Goal: Information Seeking & Learning: Compare options

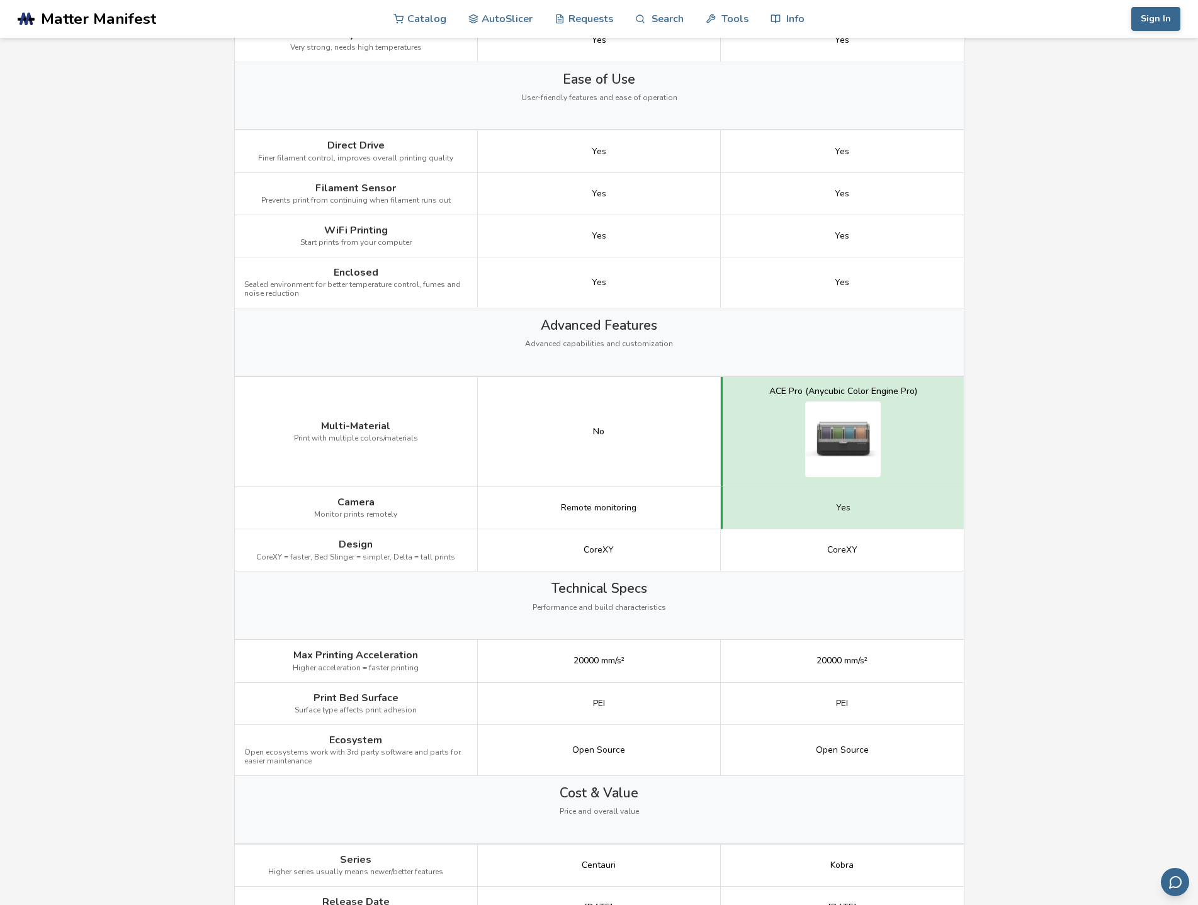
scroll to position [1133, 0]
drag, startPoint x: 551, startPoint y: 504, endPoint x: 702, endPoint y: 504, distance: 151.1
click at [702, 504] on div "Remote monitoring" at bounding box center [599, 508] width 243 height 42
click at [1042, 466] on main "← Back to 3D Printers Elegoo Centauri Carbon vs Anycubic Kobra S1 Is the Elegoo…" at bounding box center [599, 248] width 1198 height 2763
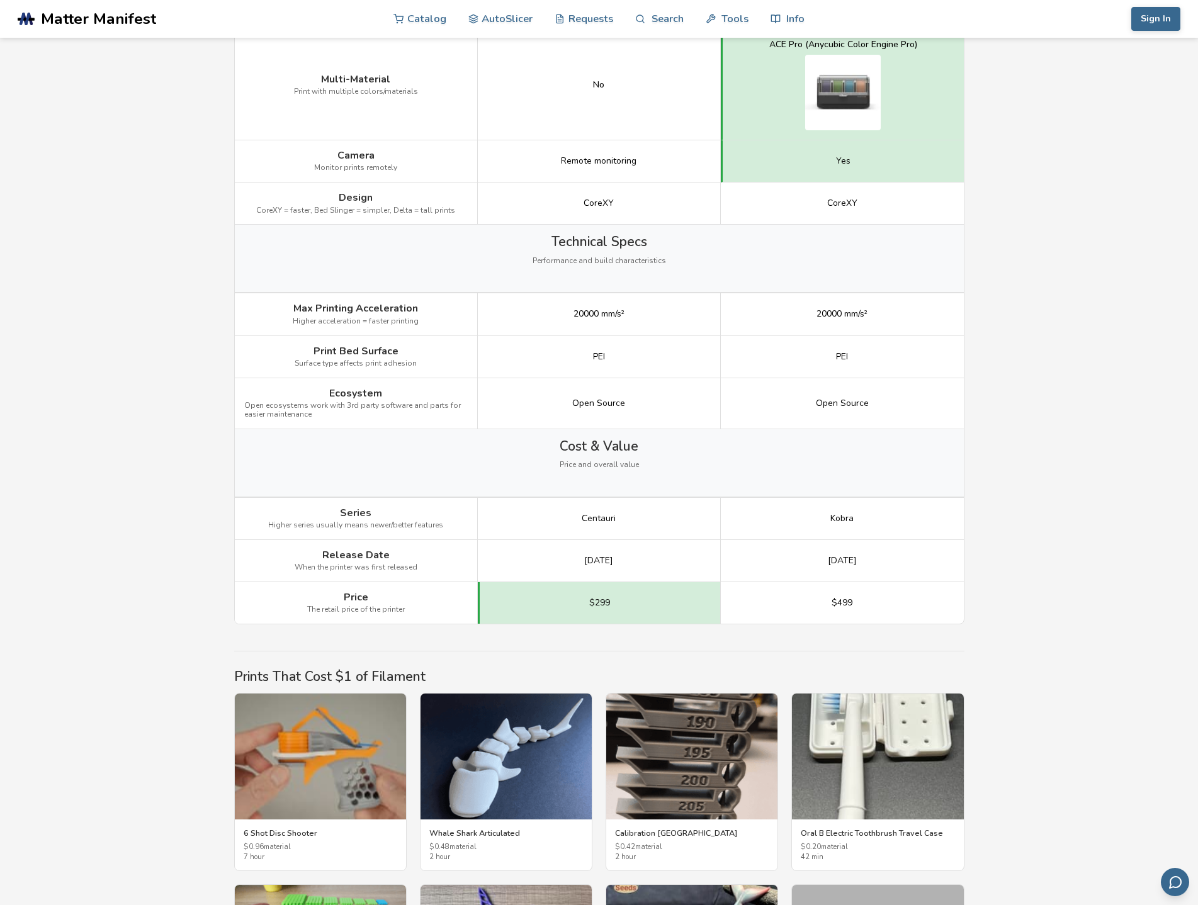
scroll to position [1511, 0]
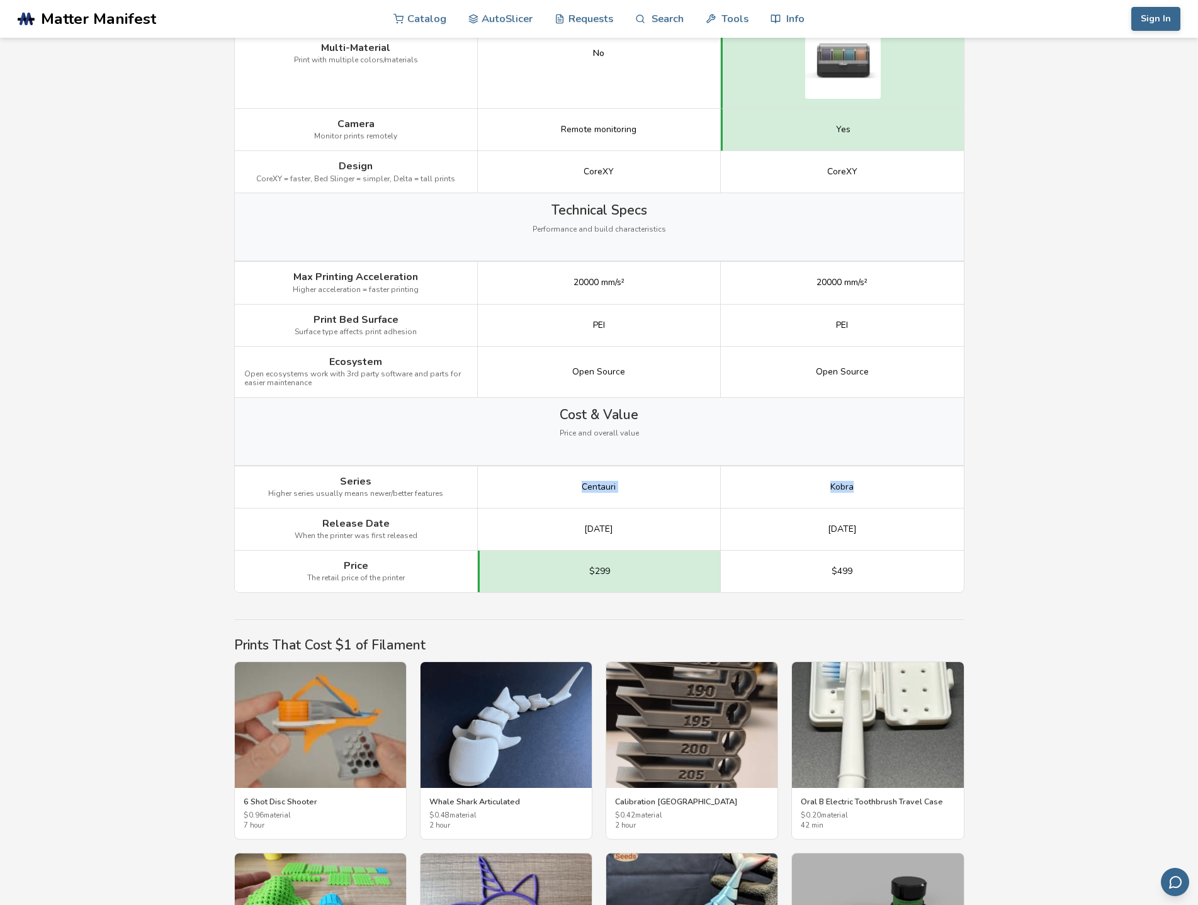
drag, startPoint x: 545, startPoint y: 487, endPoint x: 864, endPoint y: 485, distance: 319.1
click at [0, 0] on div "Series Higher series usually means newer/better features Centauri Kobra" at bounding box center [0, 0] width 0 height 0
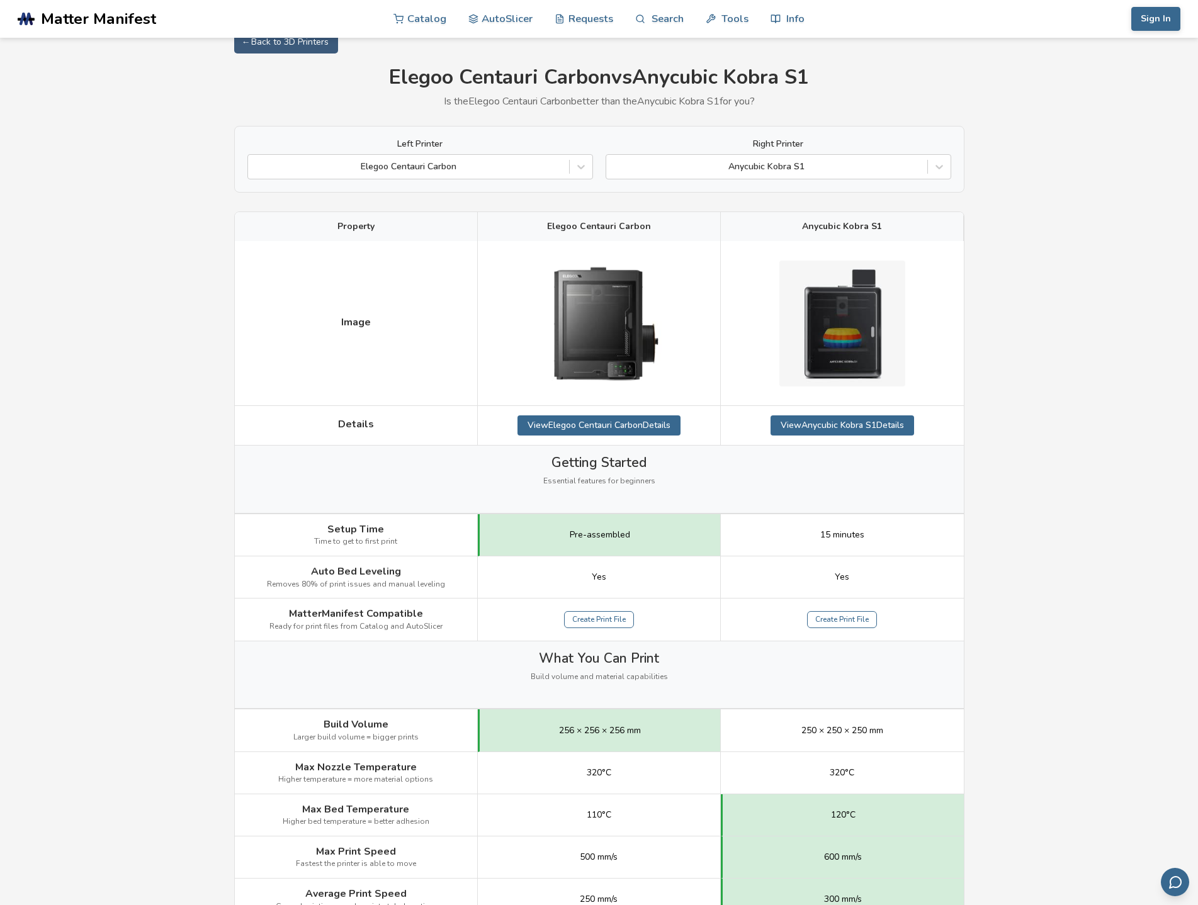
scroll to position [0, 0]
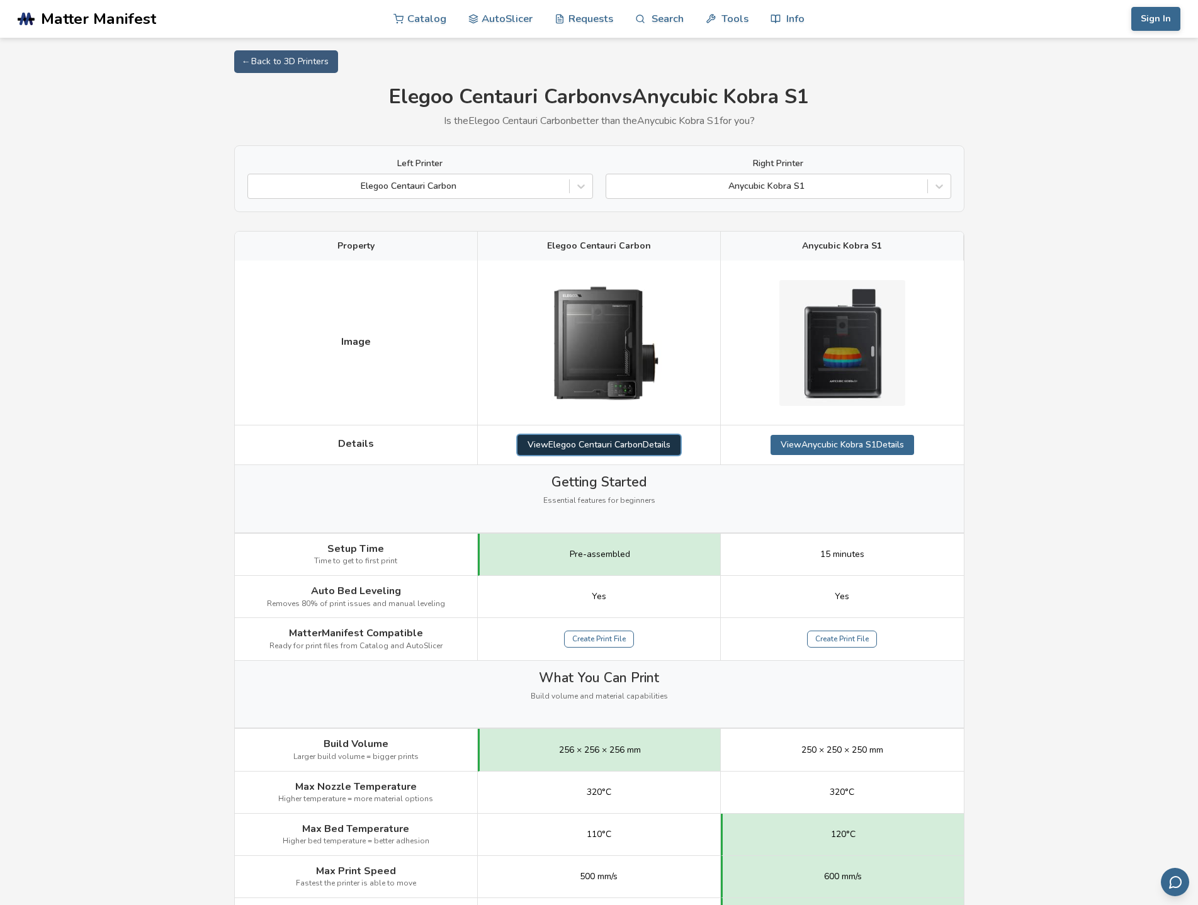
click at [633, 447] on link "View Elegoo Centauri Carbon Details" at bounding box center [598, 445] width 163 height 20
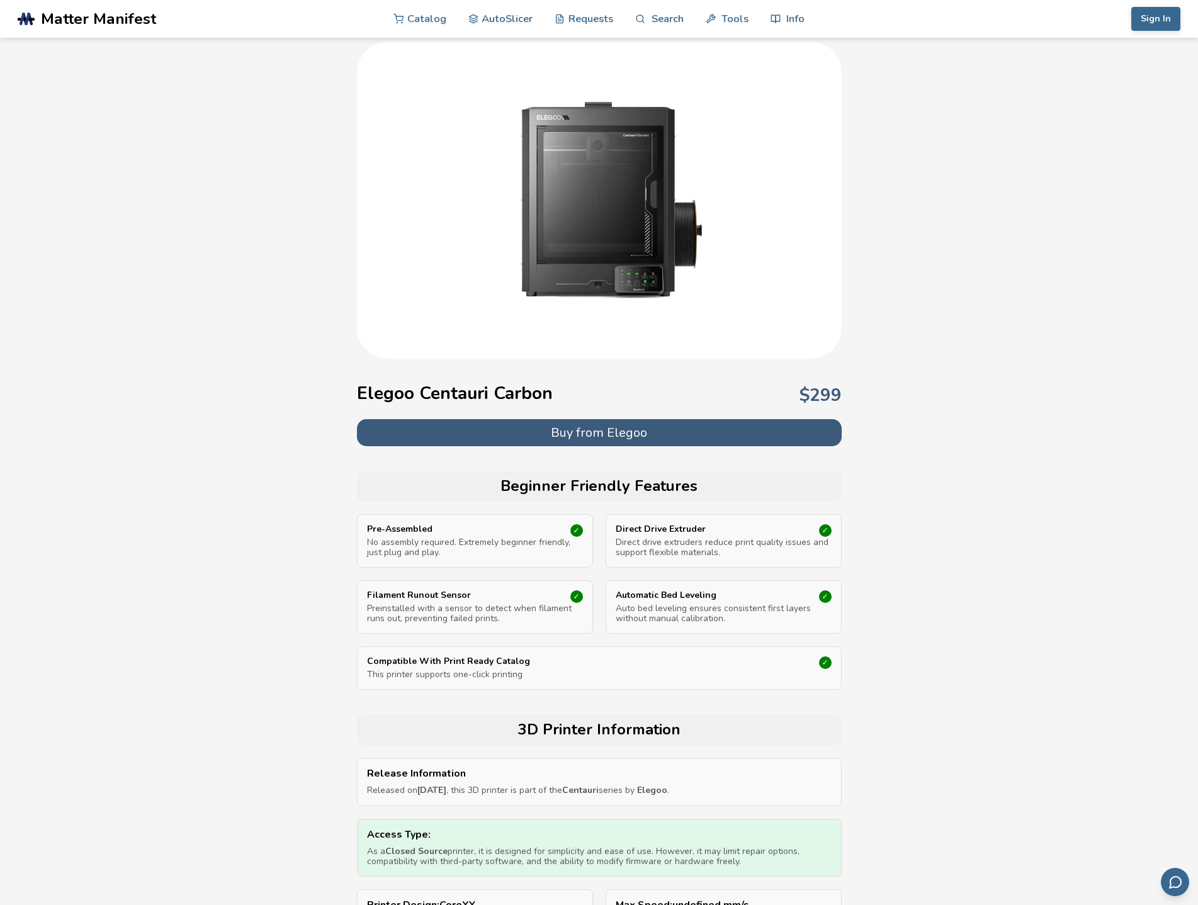
scroll to position [63, 0]
